Goal: Task Accomplishment & Management: Manage account settings

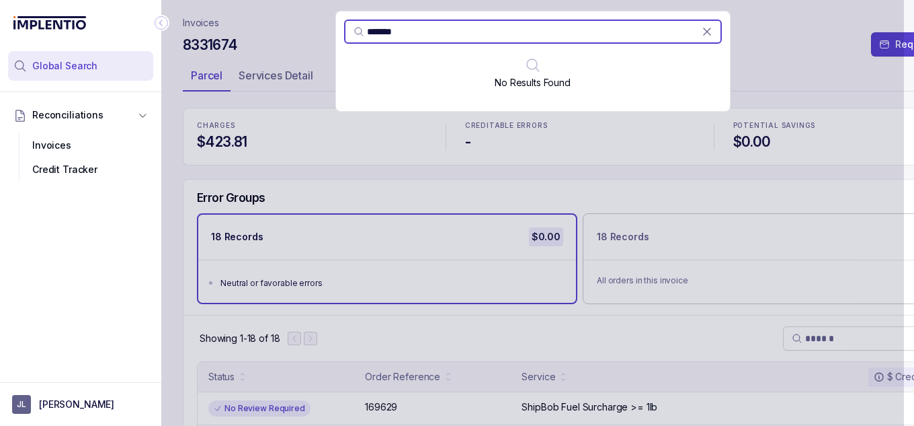
click at [43, 412] on button "[PERSON_NAME]" at bounding box center [80, 404] width 137 height 19
click at [100, 373] on p "Logout" at bounding box center [89, 374] width 112 height 13
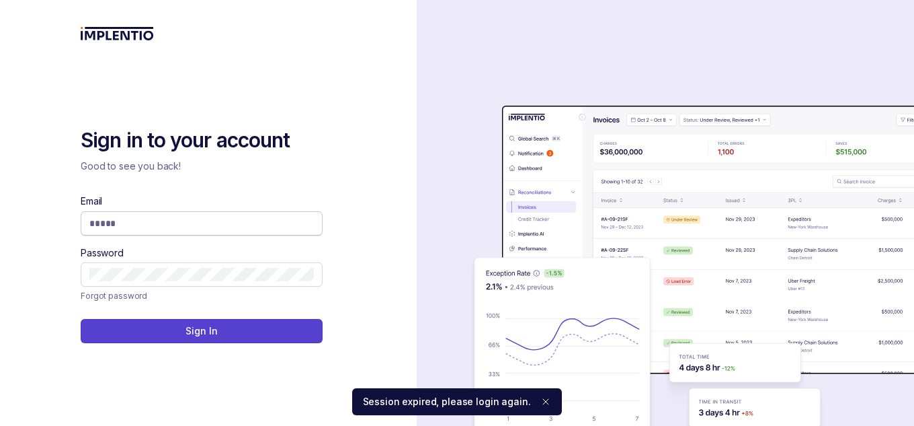
click at [132, 227] on input "Email" at bounding box center [201, 222] width 225 height 13
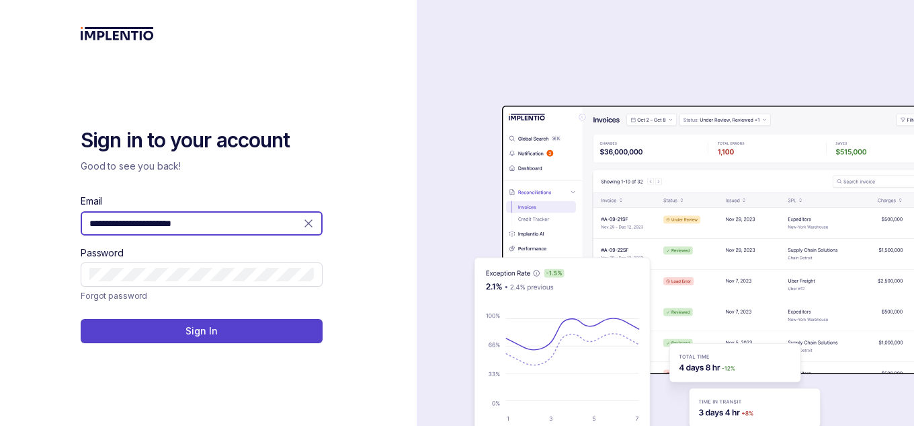
type input "**********"
